Goal: Check status: Check status

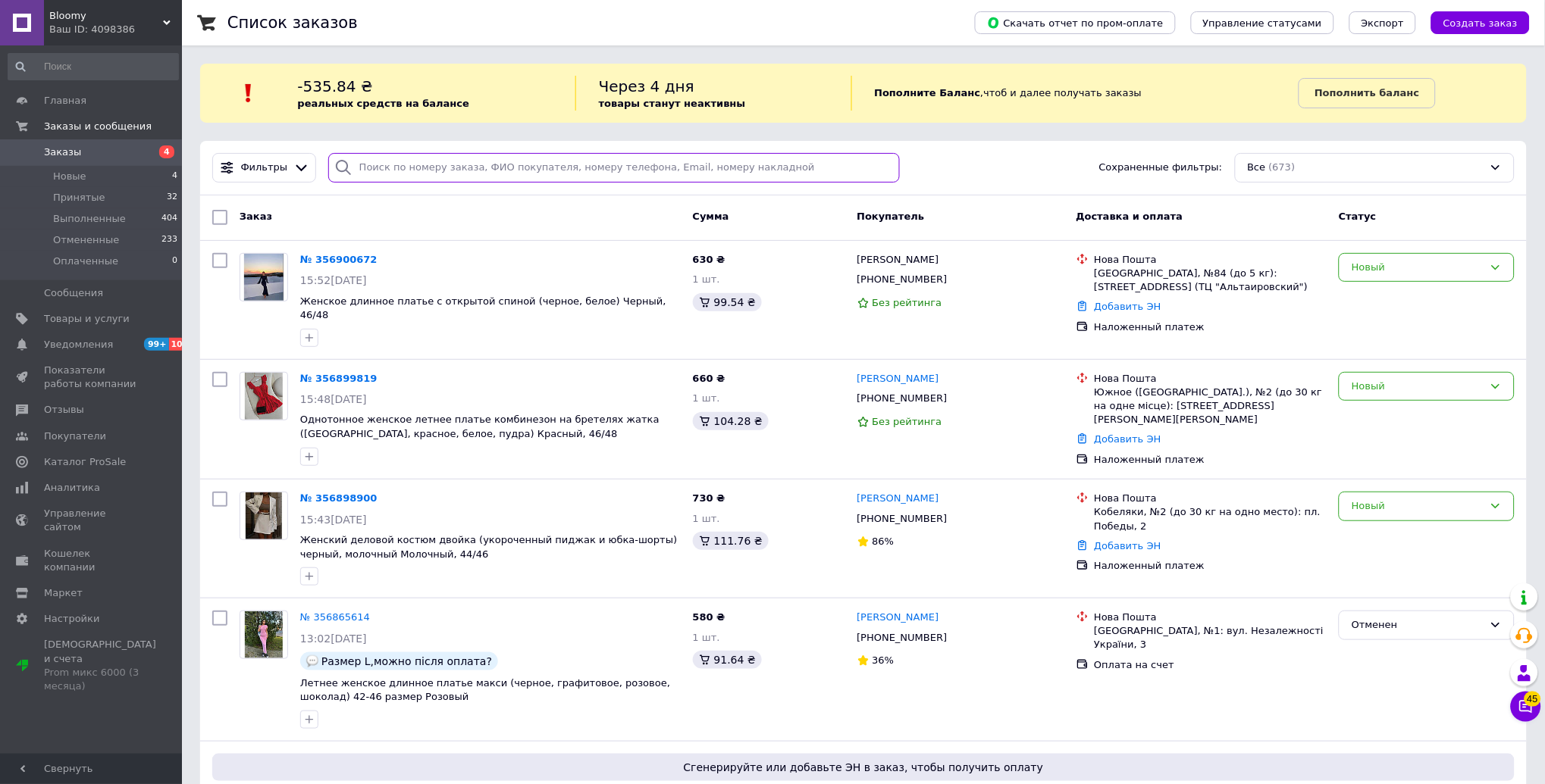
click at [413, 173] on input "search" at bounding box center [614, 168] width 573 height 30
paste input "355940824"
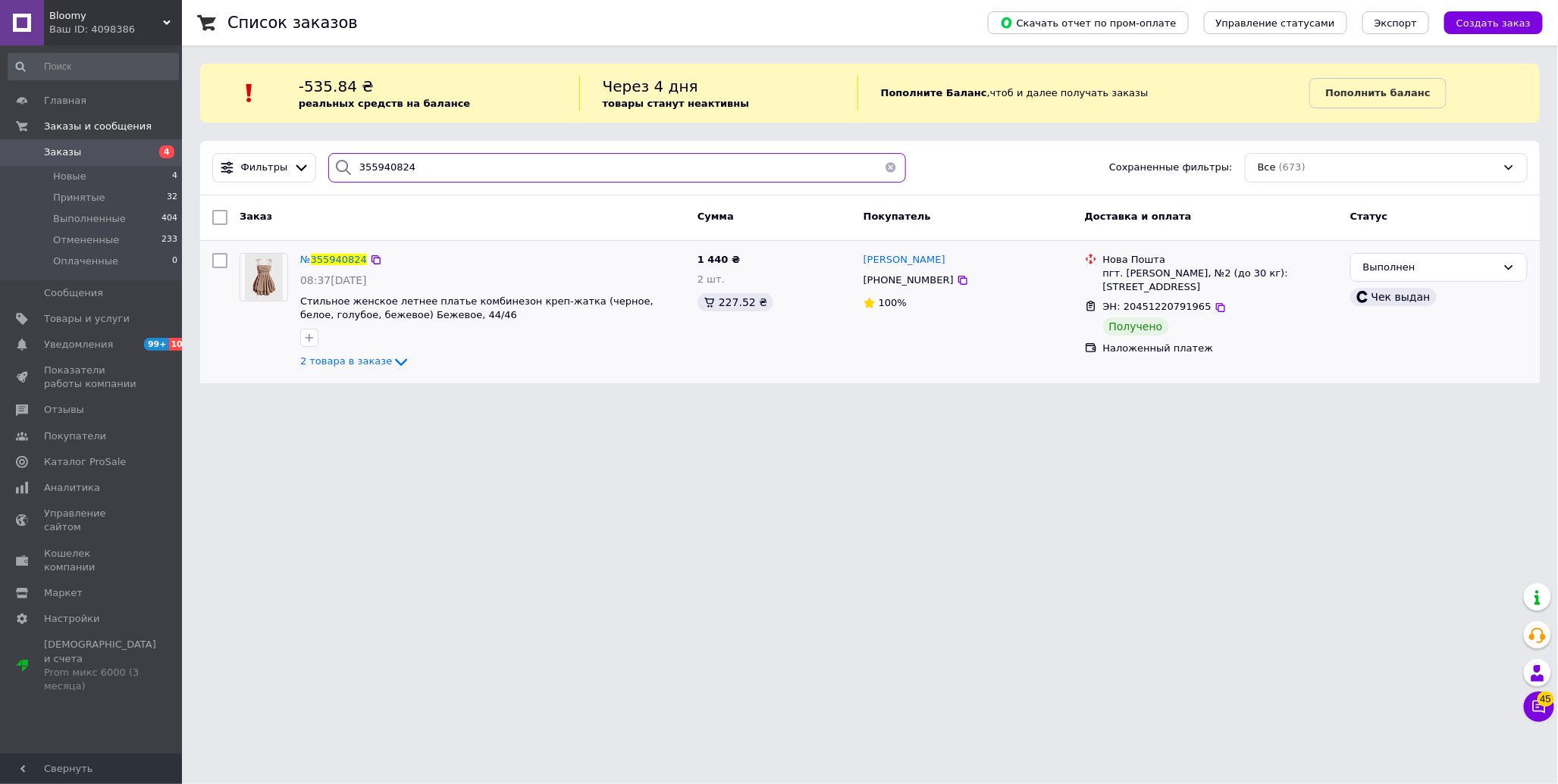
type input "355940824"
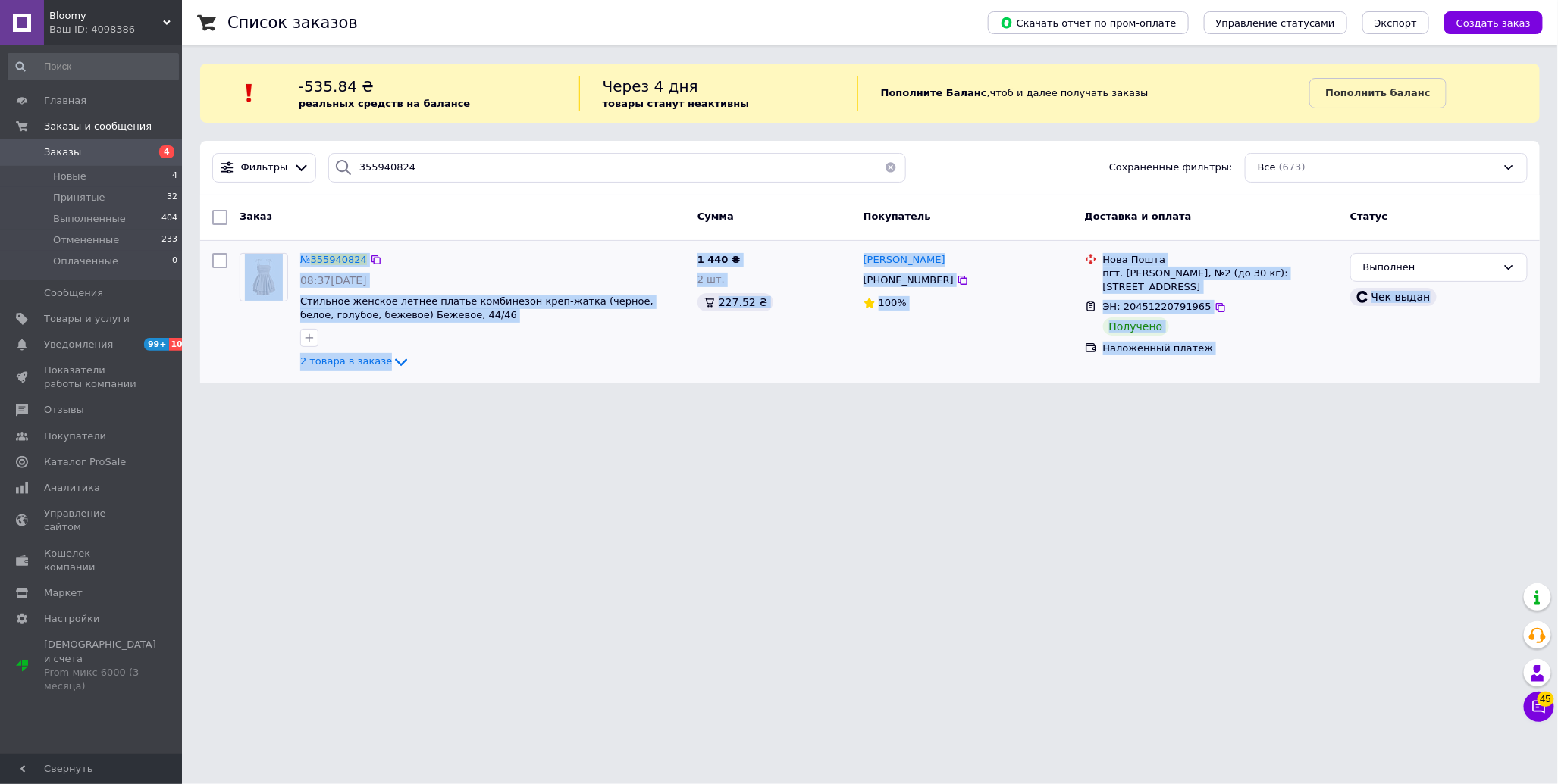
drag, startPoint x: 232, startPoint y: 244, endPoint x: 1456, endPoint y: 368, distance: 1230.3
click at [1456, 368] on div "№ 355940824 08:37[DATE] Стильное женское летнее платье комбинезон креп-жатка (ч…" at bounding box center [870, 312] width 1339 height 143
copy div "№ 355940824 08:37[DATE] Стильное женское летнее платье комбинезон креп-жатка (ч…"
click at [321, 251] on div "№ 355940824" at bounding box center [333, 260] width 70 height 18
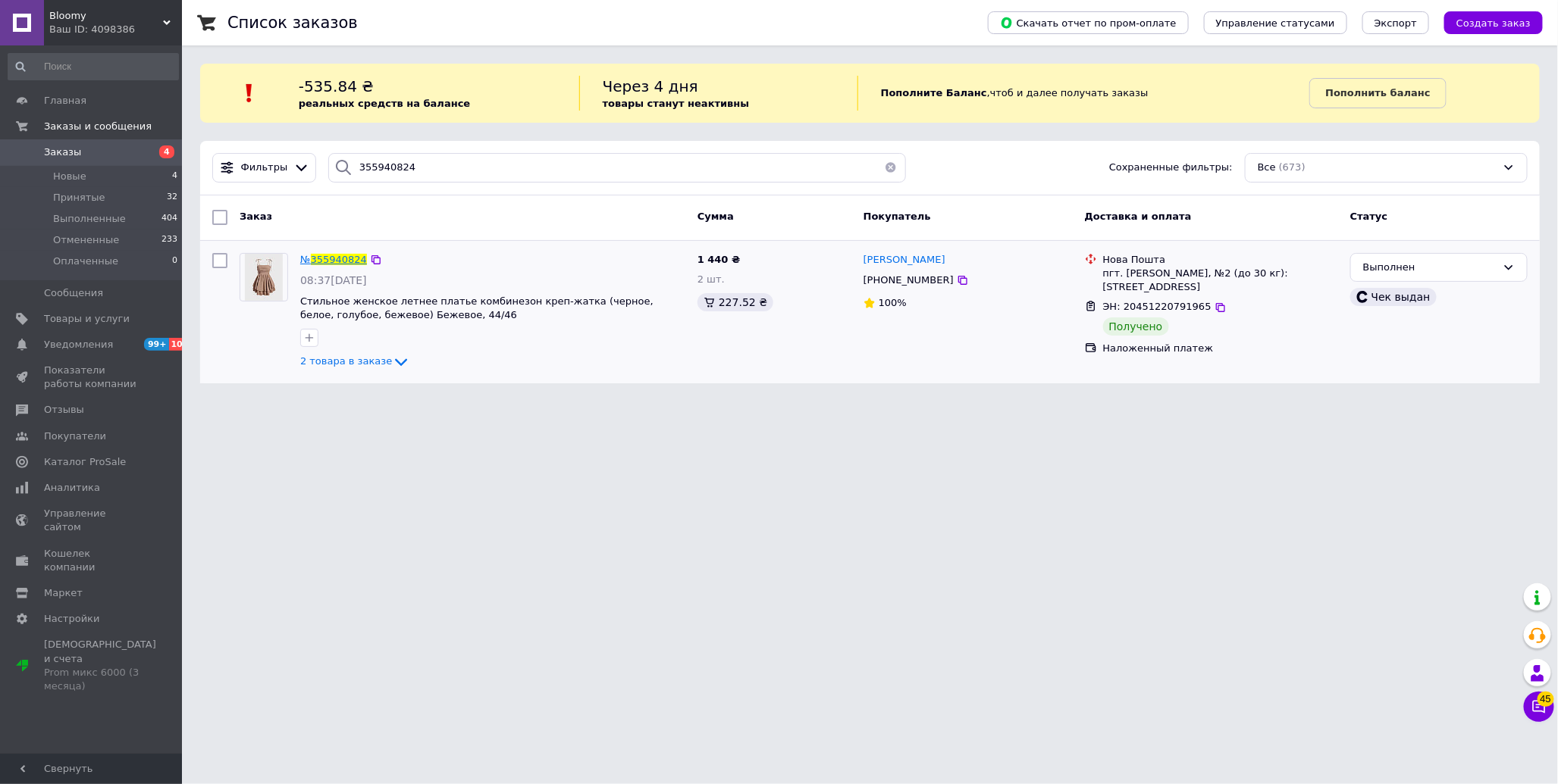
click at [326, 258] on span "355940824" at bounding box center [339, 259] width 56 height 11
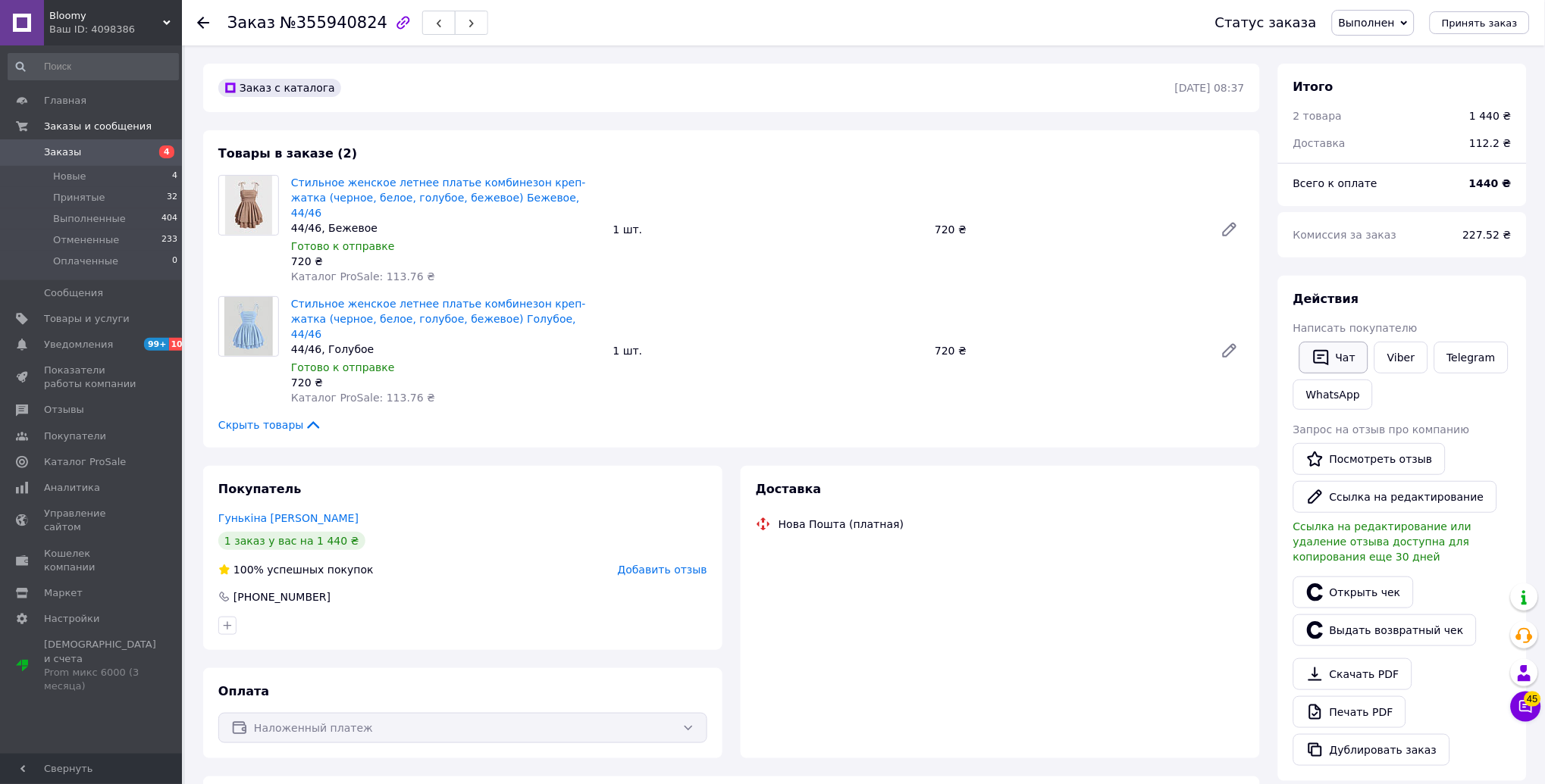
click at [1344, 353] on button "Чат" at bounding box center [1334, 358] width 69 height 32
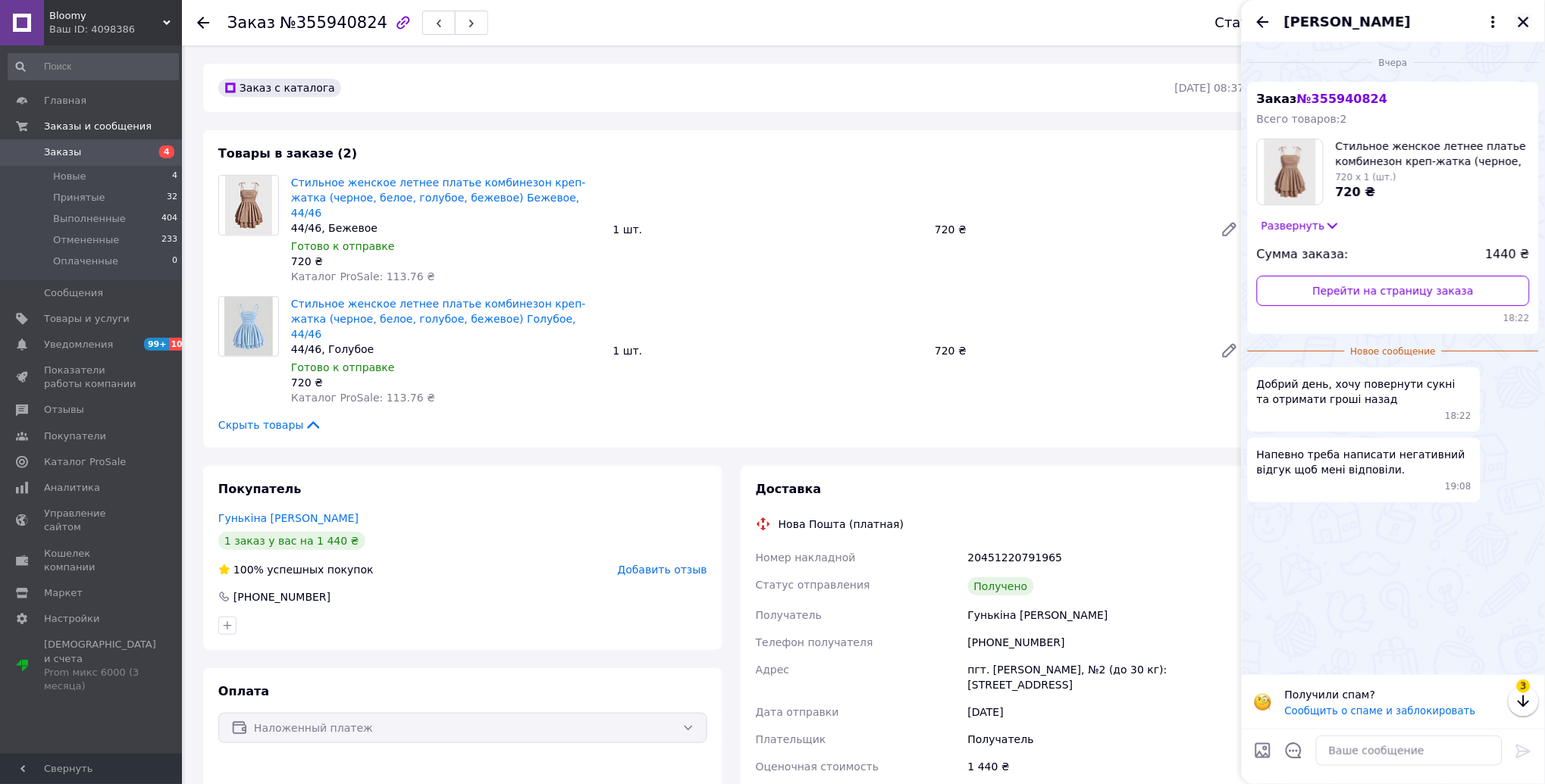
click at [1521, 21] on icon "Закрыть" at bounding box center [1523, 21] width 13 height 13
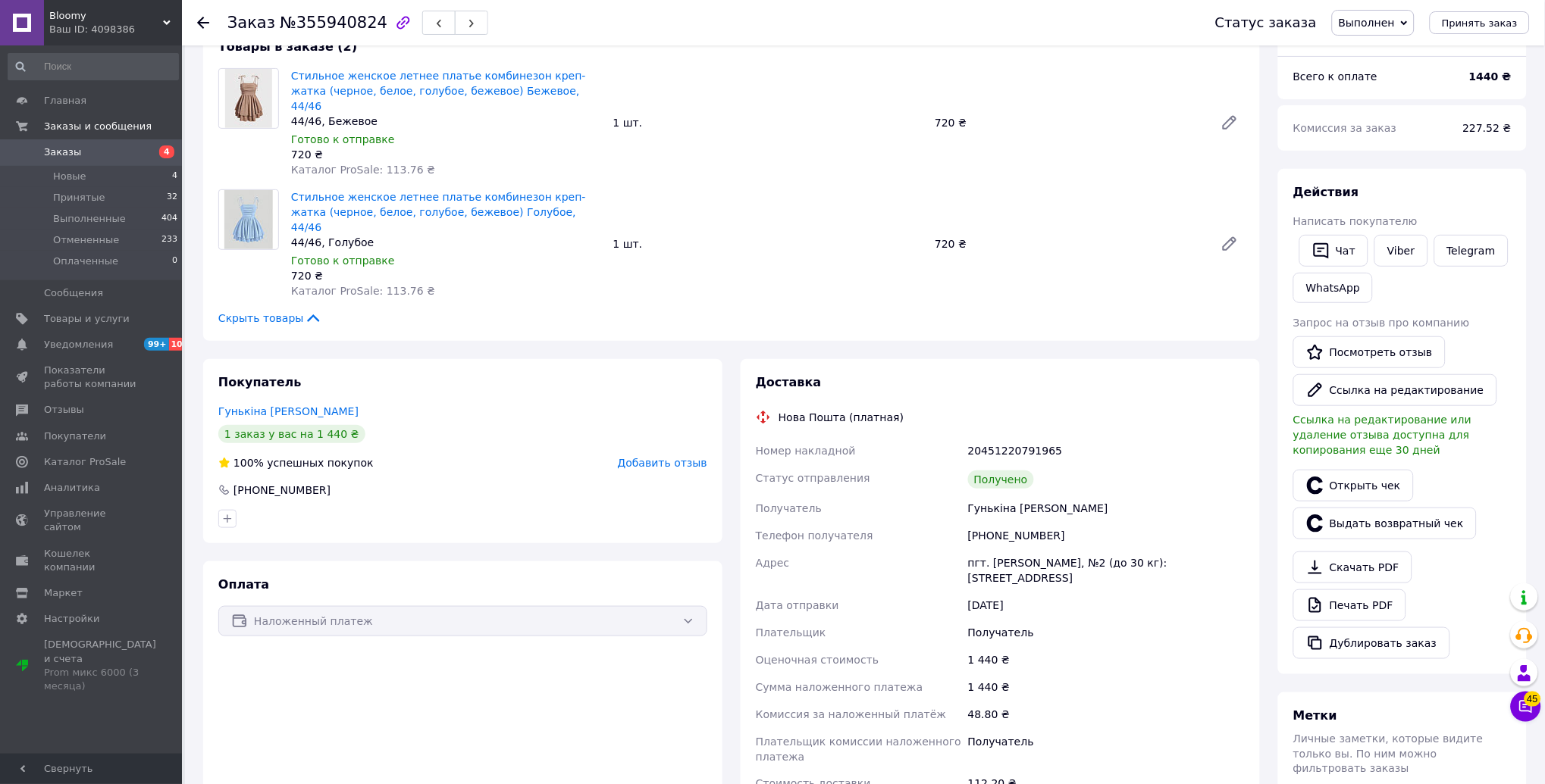
scroll to position [404, 0]
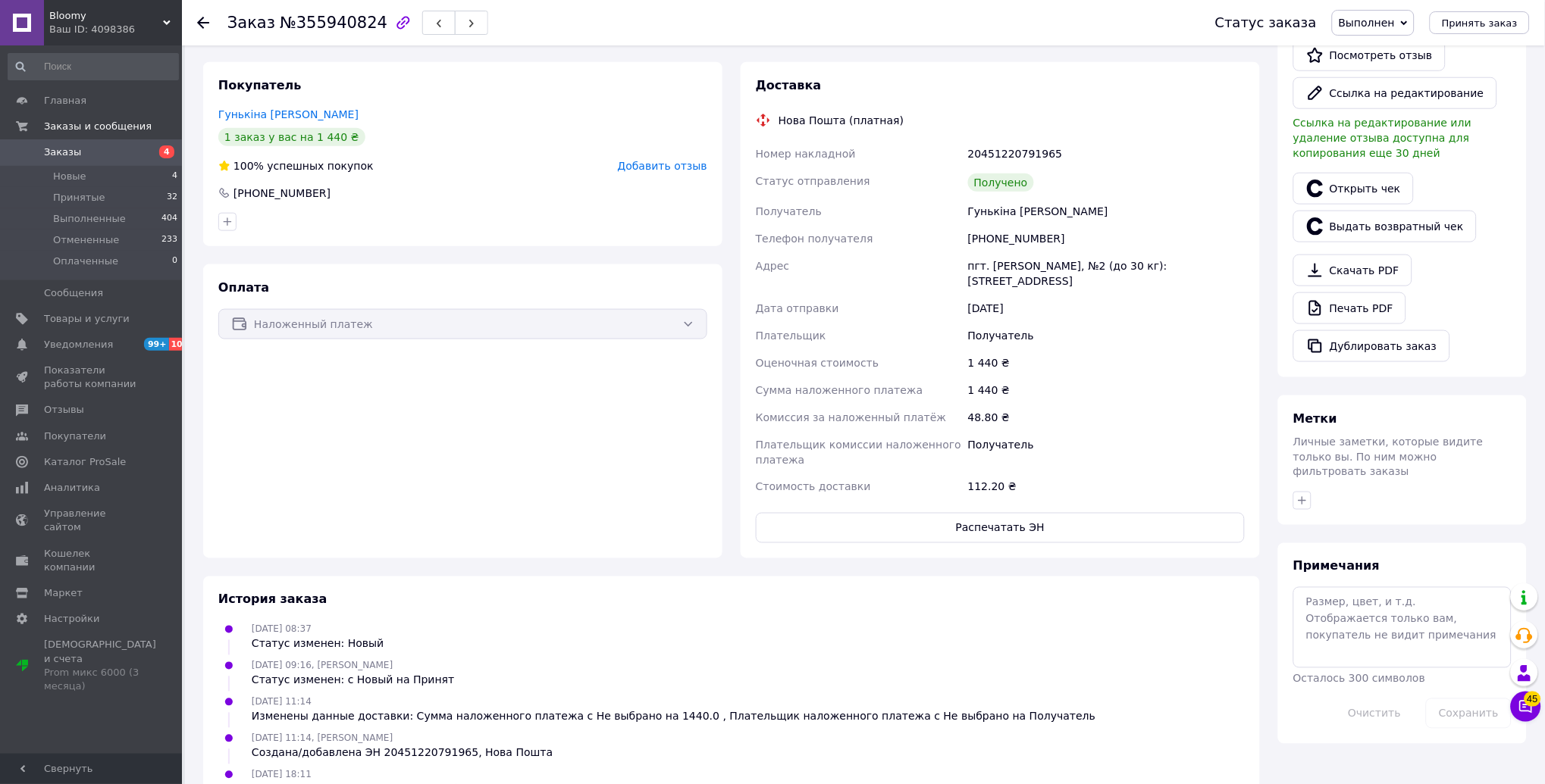
click at [1015, 140] on div "20451220791965" at bounding box center [1106, 153] width 283 height 27
copy div "20451220791965"
click at [106, 21] on span "Bloomy" at bounding box center [106, 15] width 114 height 13
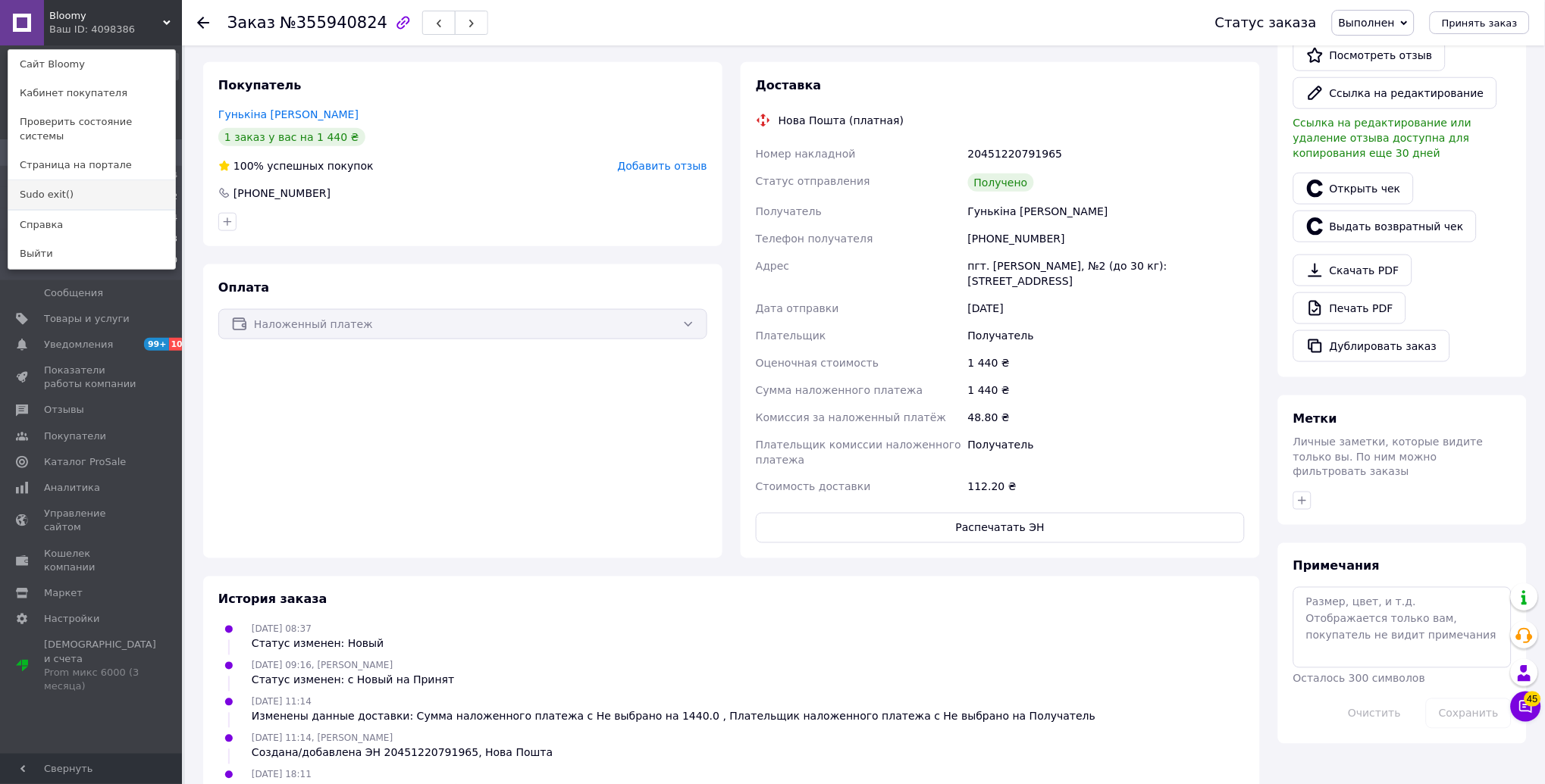
click at [89, 181] on link "Sudo exit()" at bounding box center [91, 195] width 167 height 29
